Goal: Task Accomplishment & Management: Complete application form

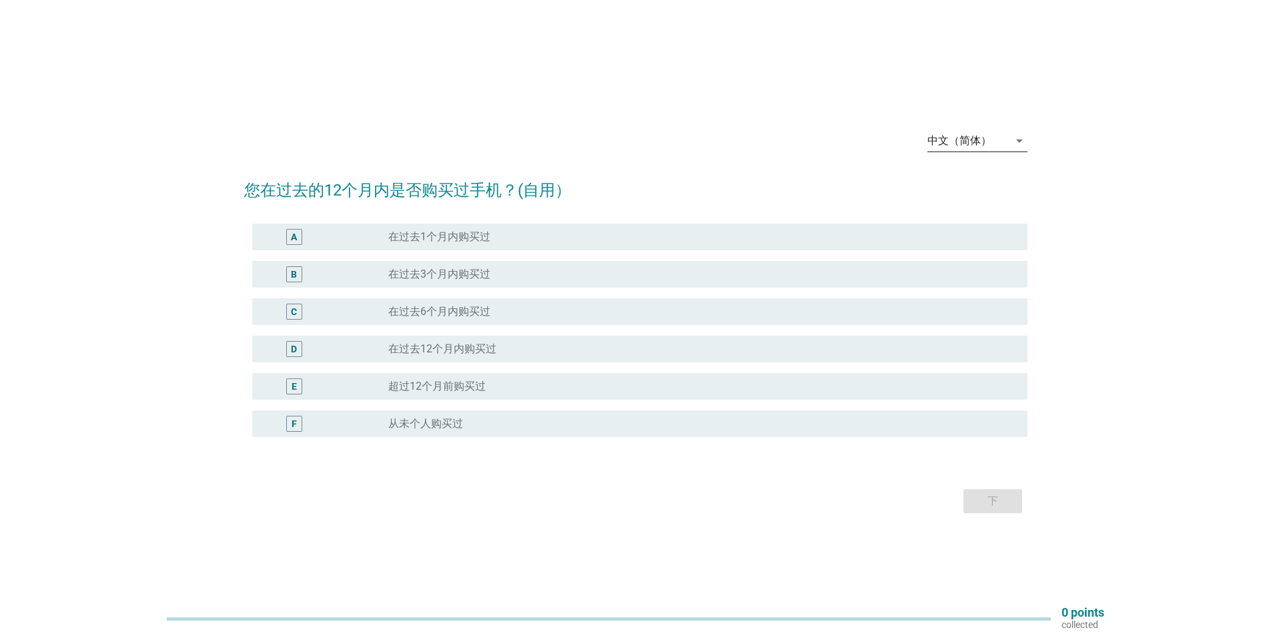
click at [1010, 145] on div "arrow_drop_down" at bounding box center [1018, 141] width 19 height 16
click at [977, 160] on div "English" at bounding box center [976, 151] width 79 height 32
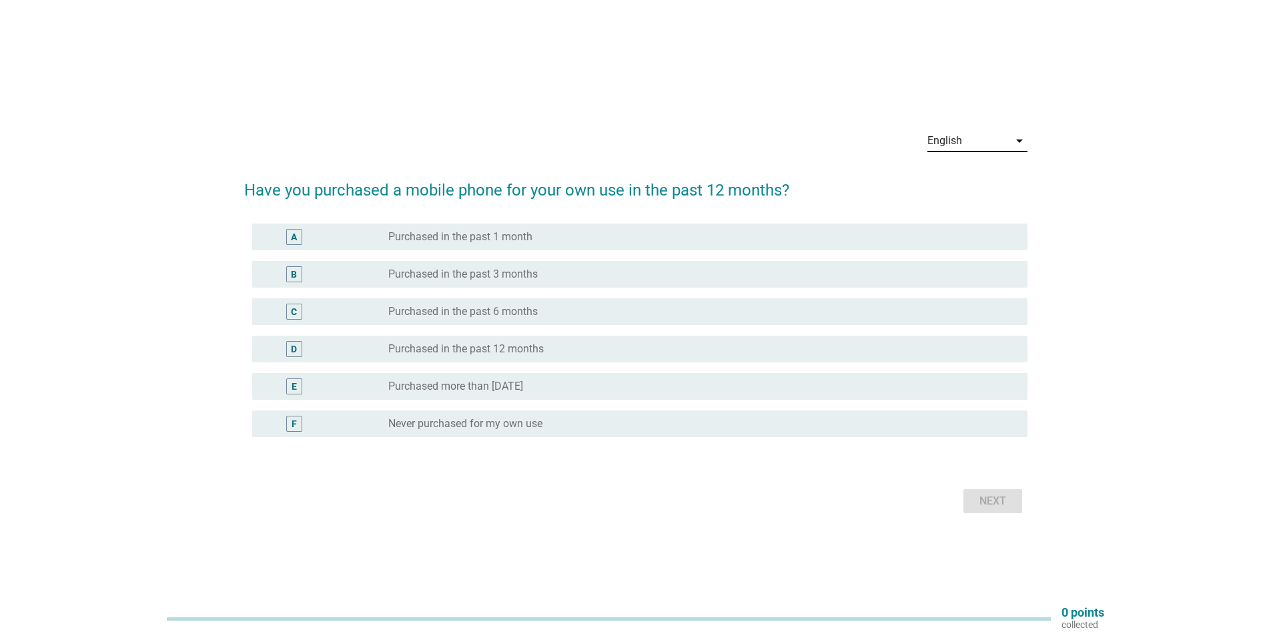
click at [430, 315] on label "Purchased in the past 6 months" at bounding box center [462, 311] width 149 height 13
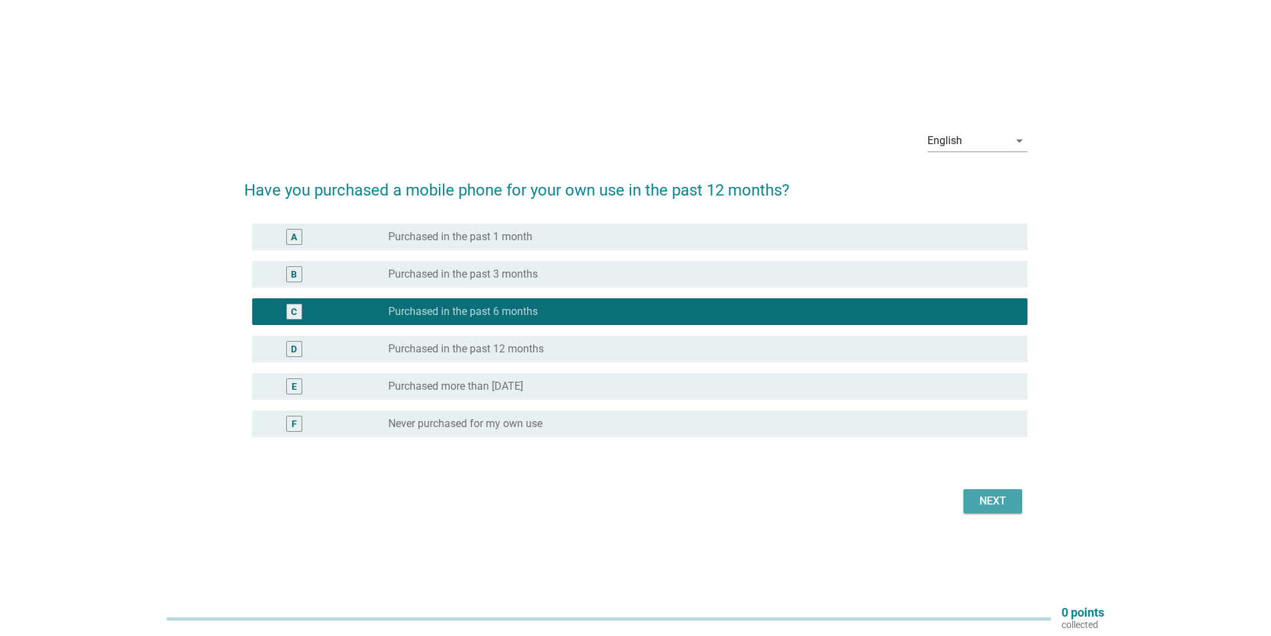
click at [1000, 504] on div "Next" at bounding box center [992, 501] width 37 height 16
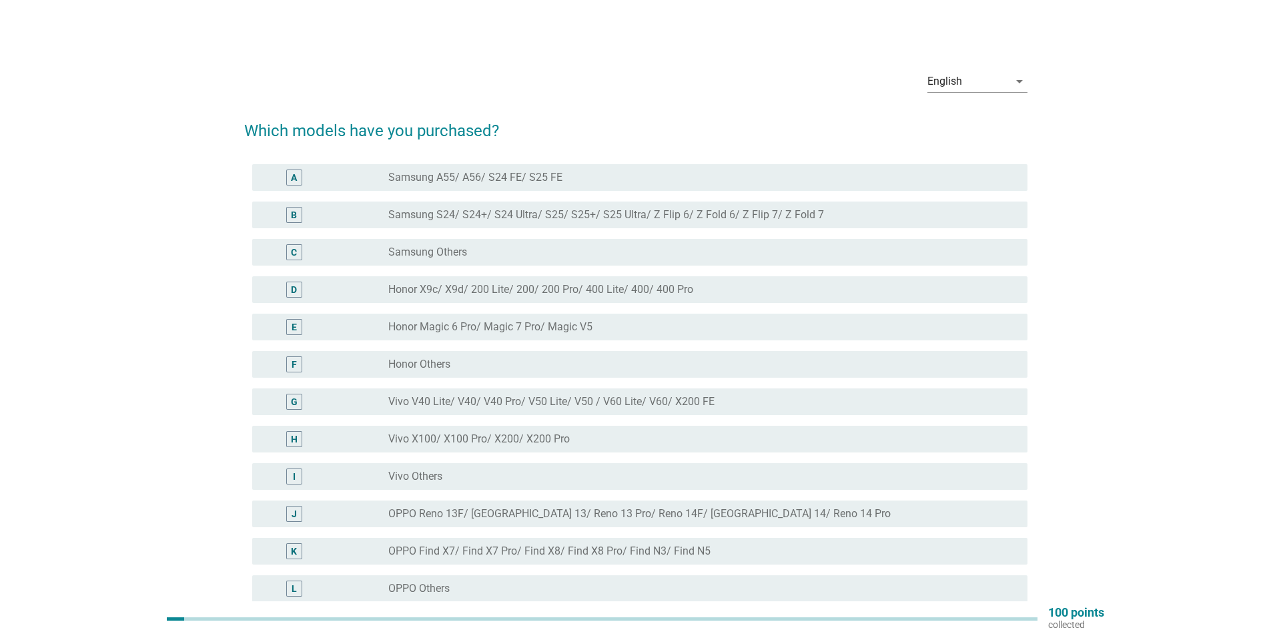
click at [568, 218] on label "Samsung S24/ S24+/ S24 Ultra/ S25/ S25+/ S25 Ultra/ Z Flip 6/ Z Fold 6/ Z Flip …" at bounding box center [606, 214] width 436 height 13
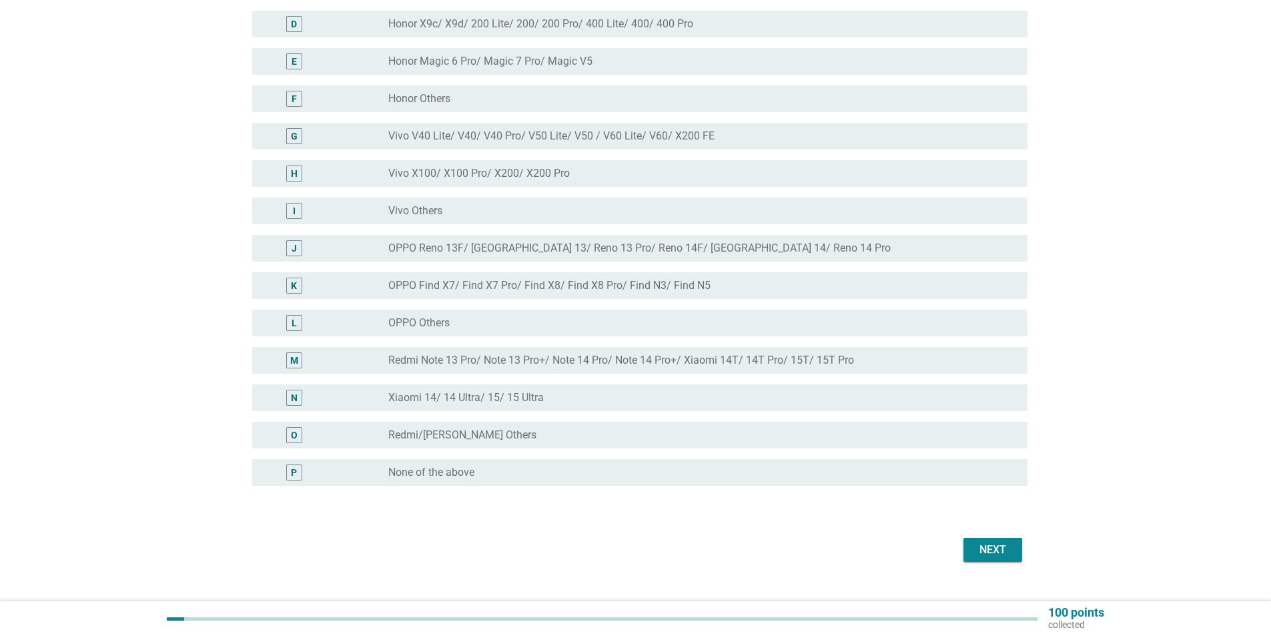
scroll to position [267, 0]
click at [985, 543] on div "Next" at bounding box center [992, 548] width 37 height 16
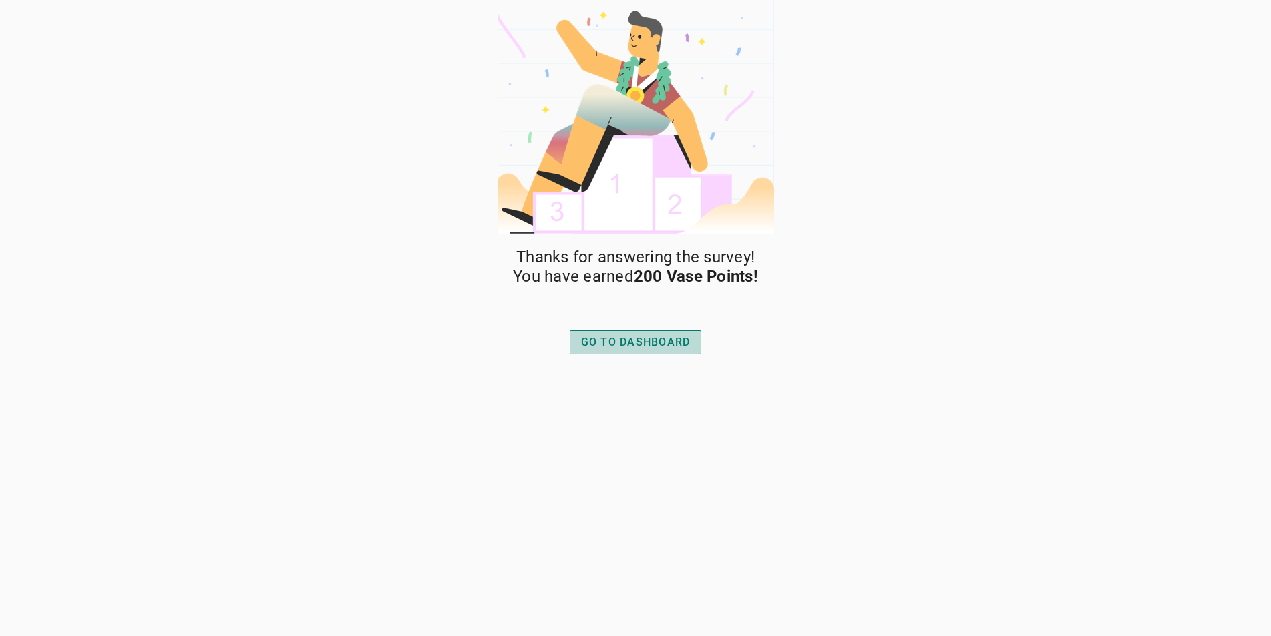
click at [640, 345] on div "GO TO DASHBOARD" at bounding box center [635, 342] width 109 height 16
